Goal: Task Accomplishment & Management: Use online tool/utility

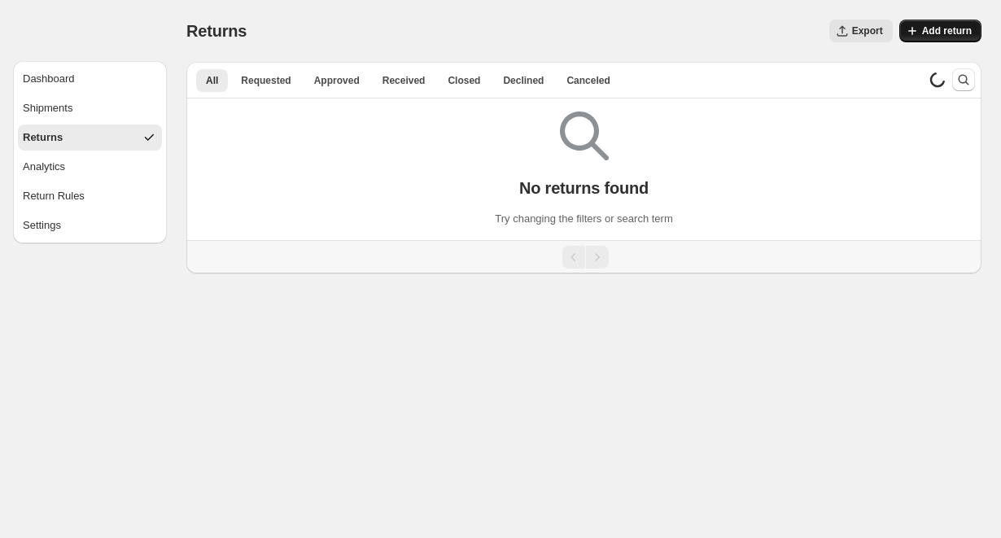
click at [947, 23] on button "Add return" at bounding box center [940, 31] width 82 height 23
click at [966, 77] on icon "Search and filter results" at bounding box center [964, 80] width 11 height 11
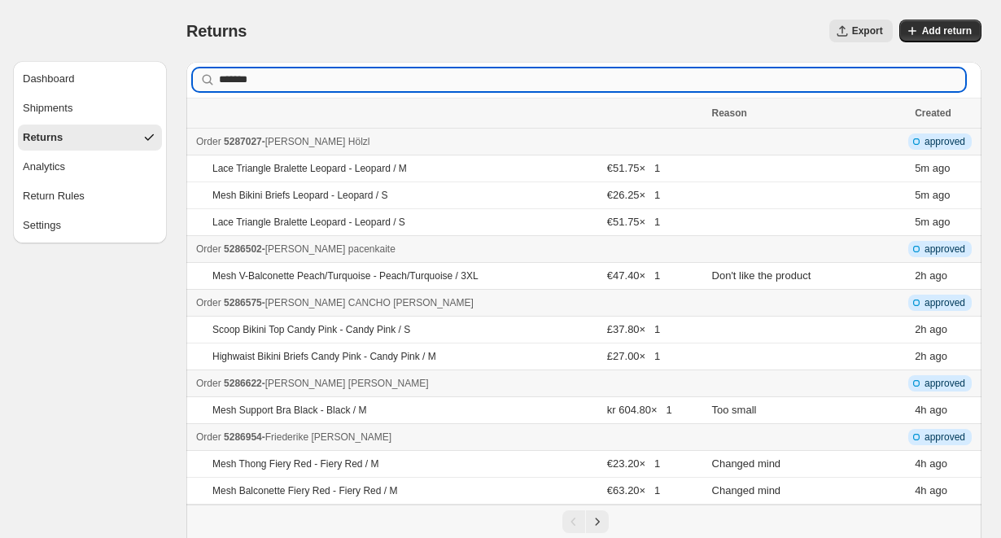
type input "*******"
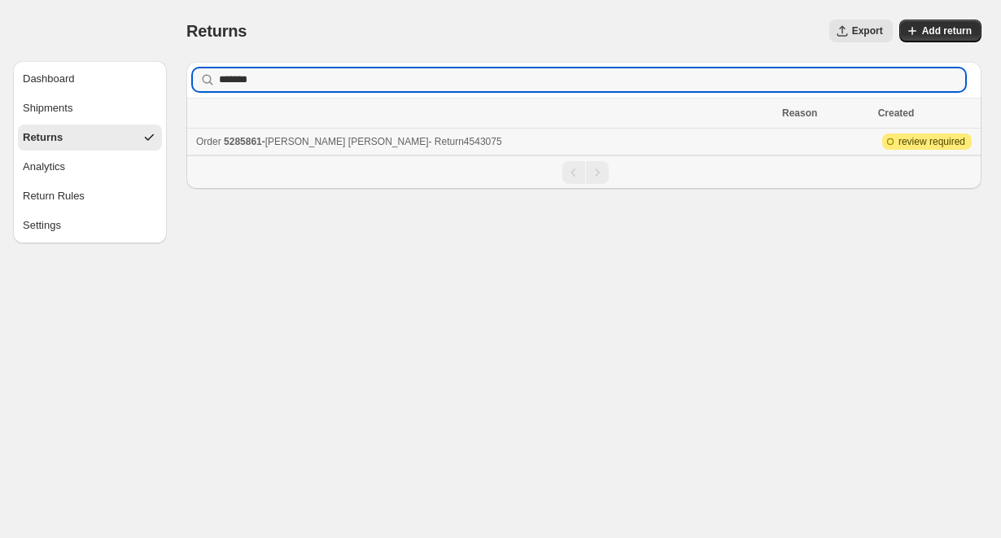
click at [578, 142] on div "Order 5285861 - Christina Brandt - Return 4543075" at bounding box center [484, 141] width 576 height 16
